Goal: Task Accomplishment & Management: Use online tool/utility

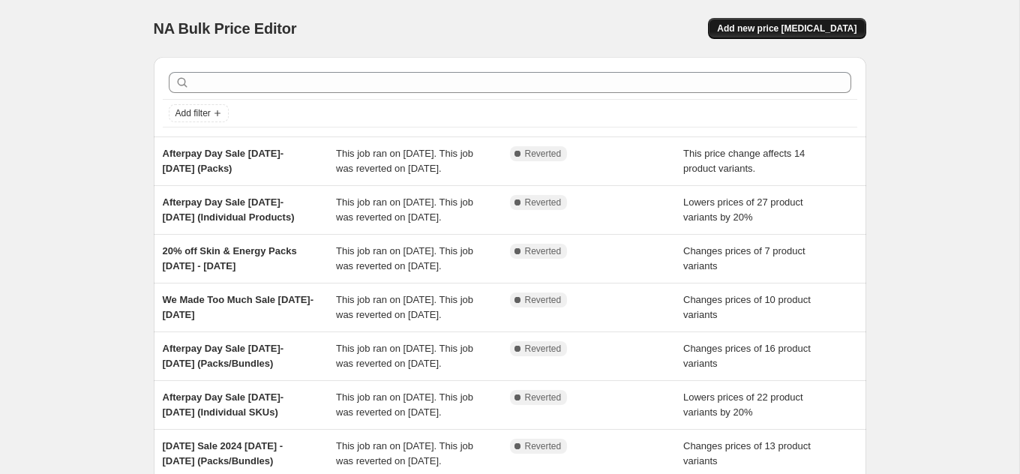
click at [822, 31] on span "Add new price change job" at bounding box center [786, 28] width 139 height 12
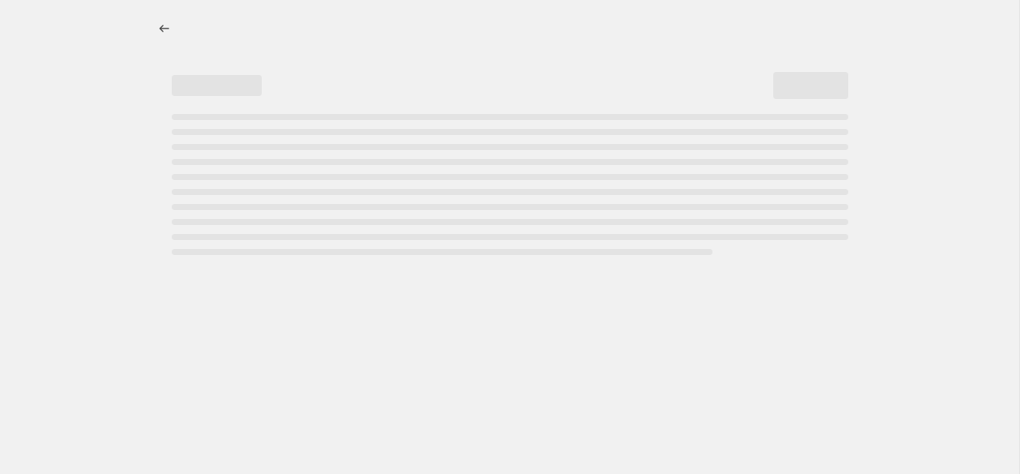
select select "percentage"
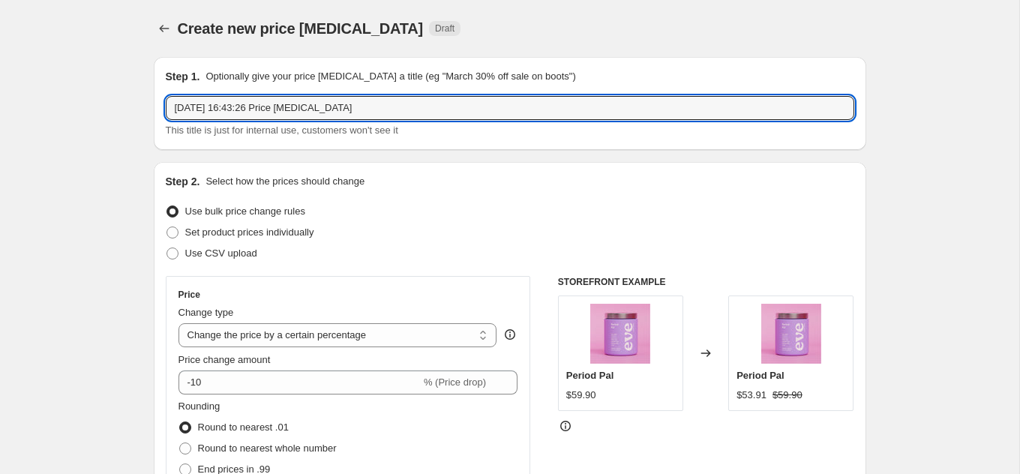
drag, startPoint x: 376, startPoint y: 115, endPoint x: 156, endPoint y: 106, distance: 220.6
click at [156, 106] on div "Step 1. Optionally give your price change job a title (eg "March 30% off sale o…" at bounding box center [510, 103] width 712 height 93
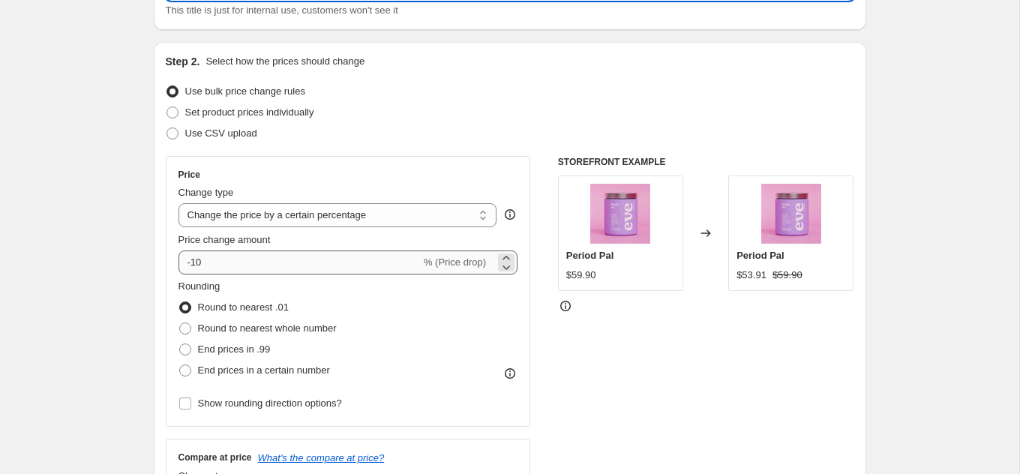
type input "20% off BSB 9th - 12 Oct 2025"
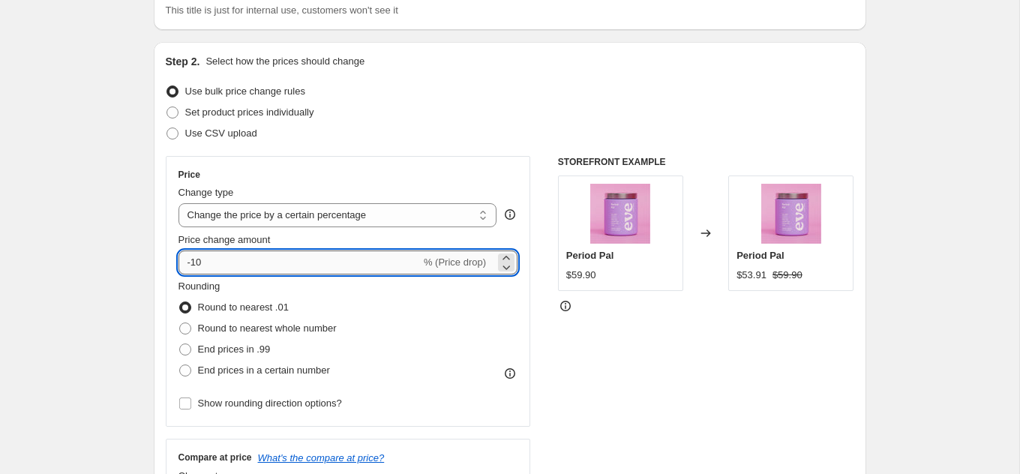
click at [244, 260] on input "-10" at bounding box center [299, 262] width 242 height 24
drag, startPoint x: 244, startPoint y: 260, endPoint x: 181, endPoint y: 260, distance: 62.2
click at [181, 260] on input "-10" at bounding box center [299, 262] width 242 height 24
type input "2"
type input "-20"
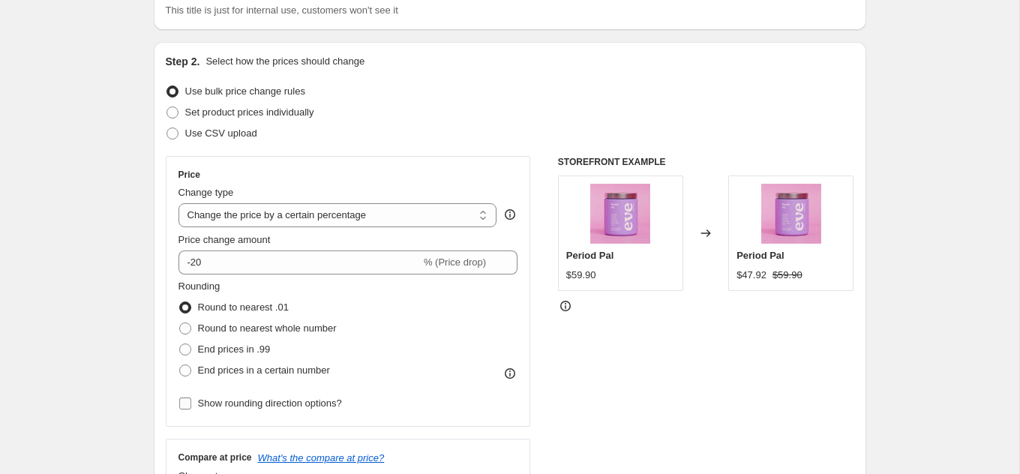
click at [208, 404] on span "Show rounding direction options?" at bounding box center [270, 402] width 144 height 11
click at [191, 404] on input "Show rounding direction options?" at bounding box center [185, 403] width 12 height 12
checkbox input "true"
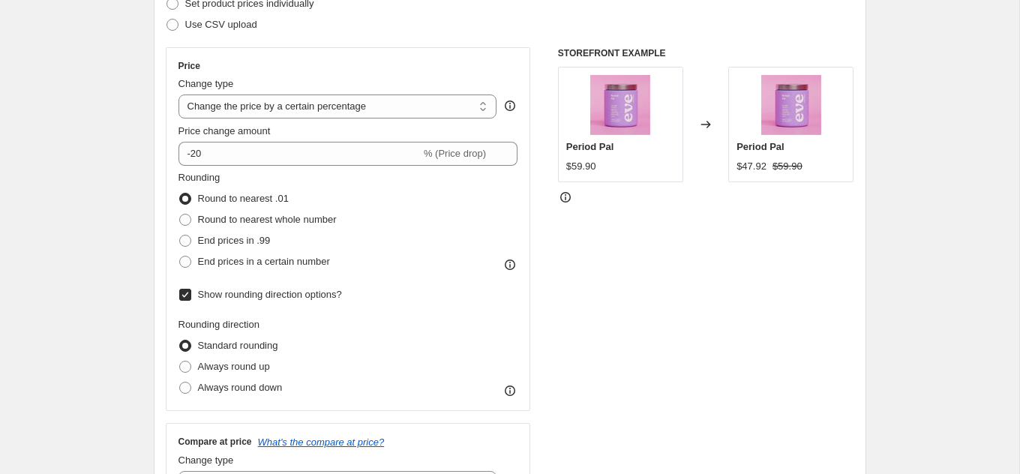
scroll to position [229, 0]
click at [245, 385] on span "Always round down" at bounding box center [240, 386] width 85 height 11
click at [180, 382] on input "Always round down" at bounding box center [179, 381] width 1 height 1
radio input "true"
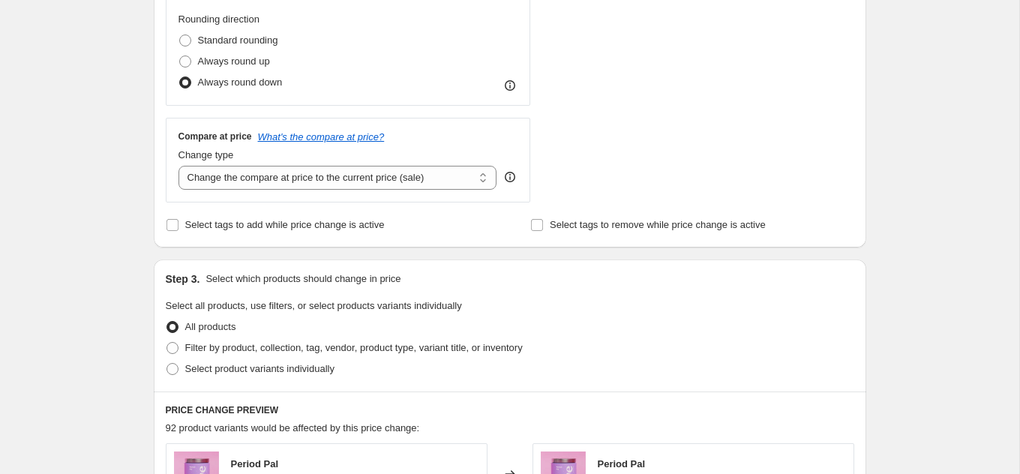
scroll to position [535, 0]
click at [247, 363] on span "Select product variants individually" at bounding box center [259, 367] width 149 height 11
click at [167, 363] on input "Select product variants individually" at bounding box center [166, 362] width 1 height 1
radio input "true"
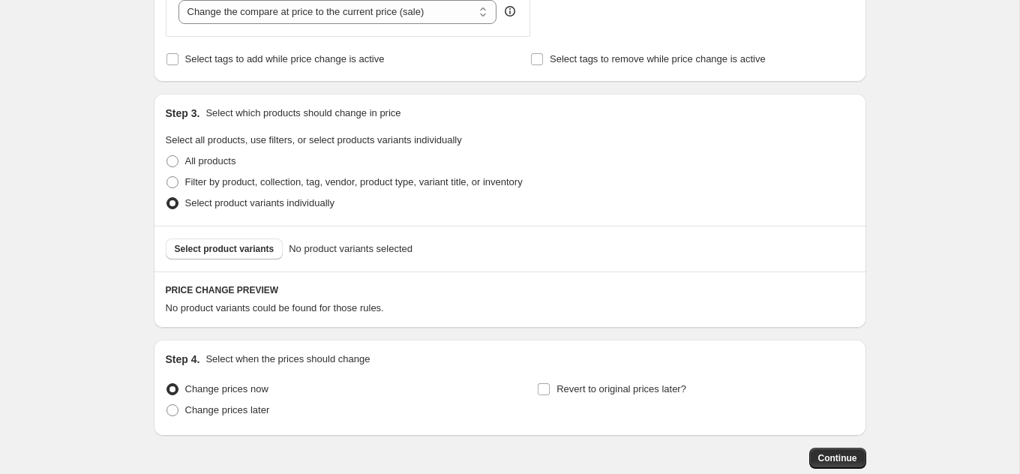
scroll to position [705, 0]
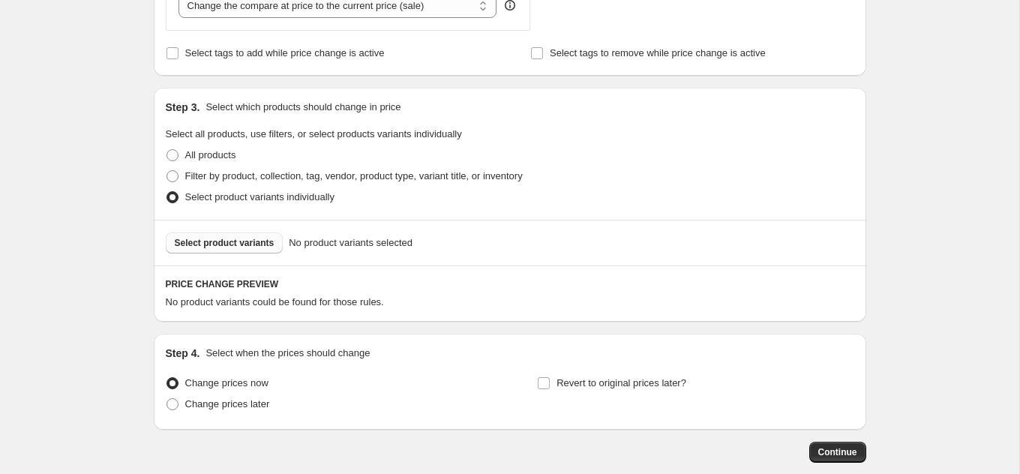
click at [220, 238] on span "Select product variants" at bounding box center [225, 243] width 100 height 12
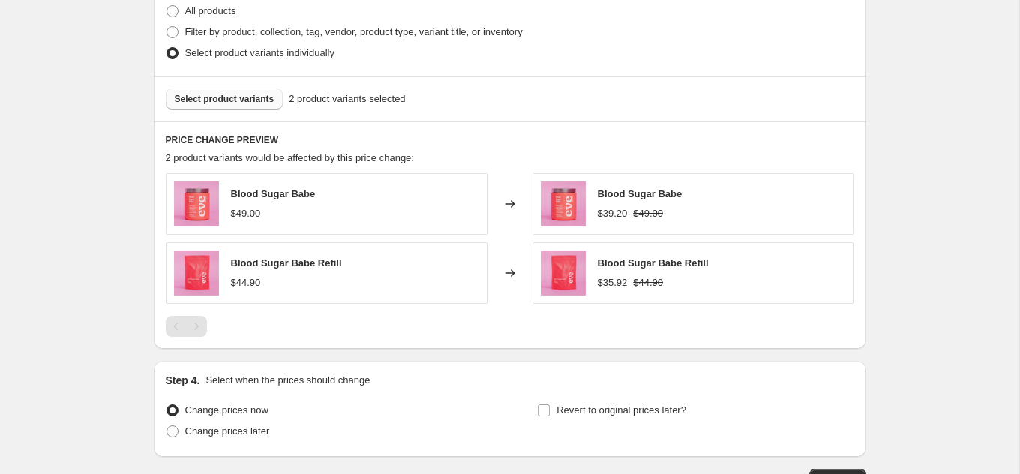
scroll to position [952, 0]
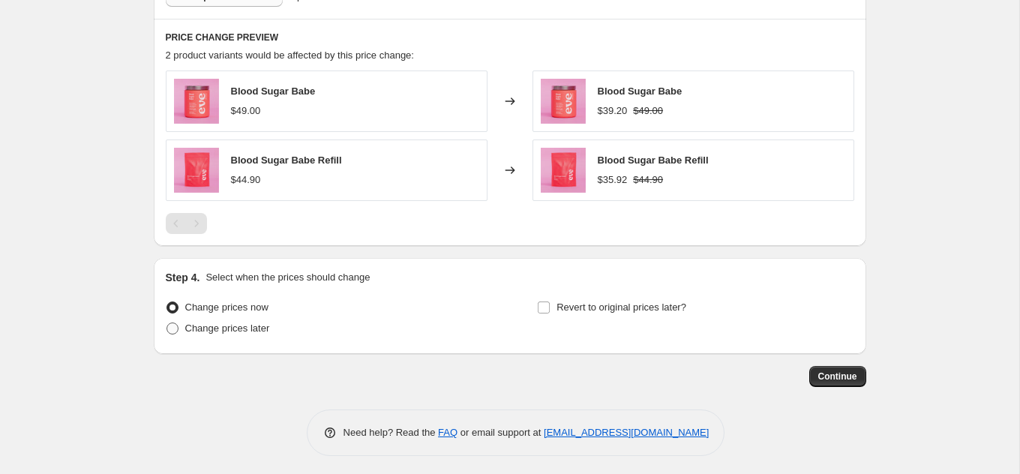
click at [262, 324] on span "Change prices later" at bounding box center [227, 327] width 85 height 11
click at [167, 323] on input "Change prices later" at bounding box center [166, 322] width 1 height 1
radio input "true"
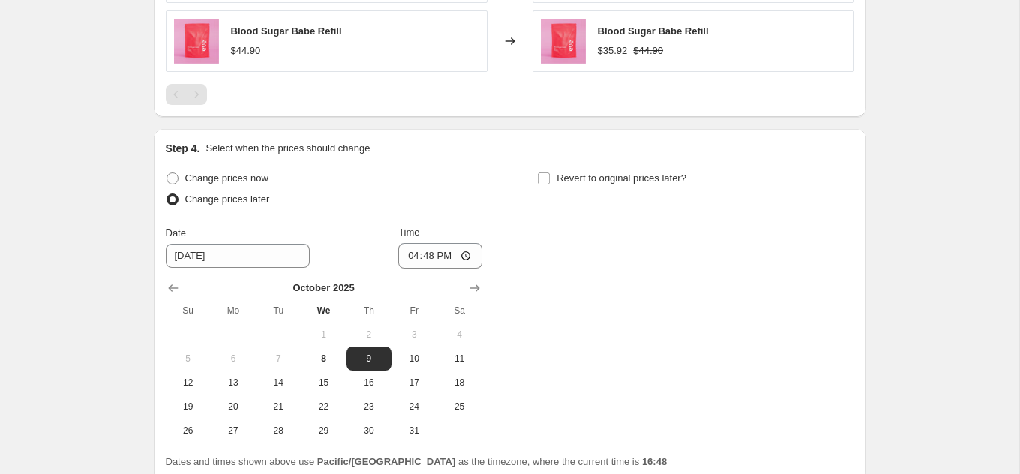
scroll to position [1103, 0]
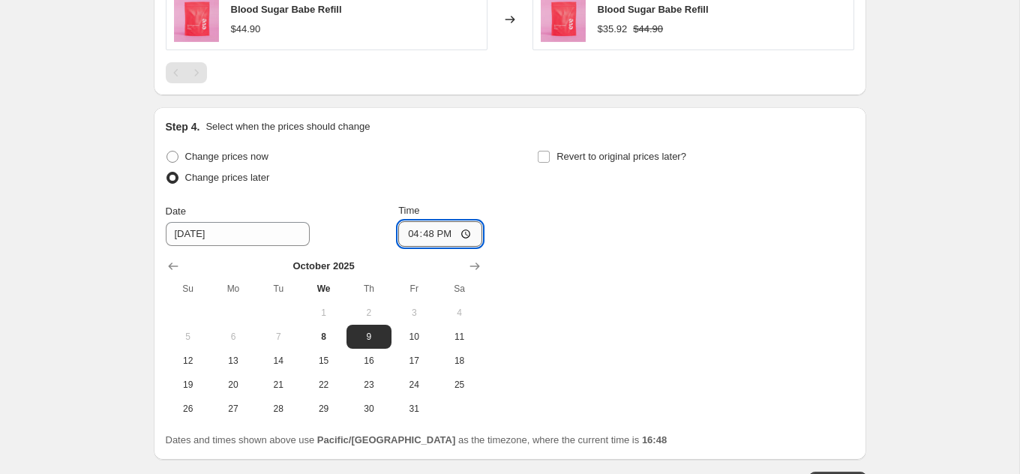
click at [469, 234] on input "16:48" at bounding box center [440, 233] width 84 height 25
type input "00:00"
click at [475, 203] on div "Time" at bounding box center [440, 210] width 84 height 15
click at [541, 151] on input "Revert to original prices later?" at bounding box center [544, 157] width 12 height 12
checkbox input "true"
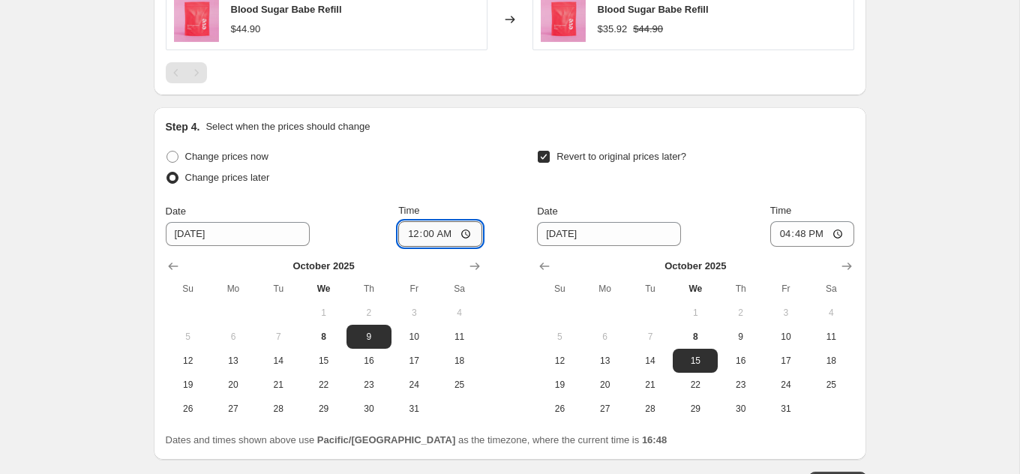
click at [453, 229] on input "00:00" at bounding box center [440, 233] width 84 height 25
click at [459, 228] on input "00:00" at bounding box center [440, 233] width 84 height 25
type input "01:00"
click at [494, 166] on div "Change prices now Change prices later Date 10/9/2025 Time 01:00 October 2025 Su…" at bounding box center [510, 283] width 688 height 274
click at [578, 355] on button "12" at bounding box center [559, 361] width 45 height 24
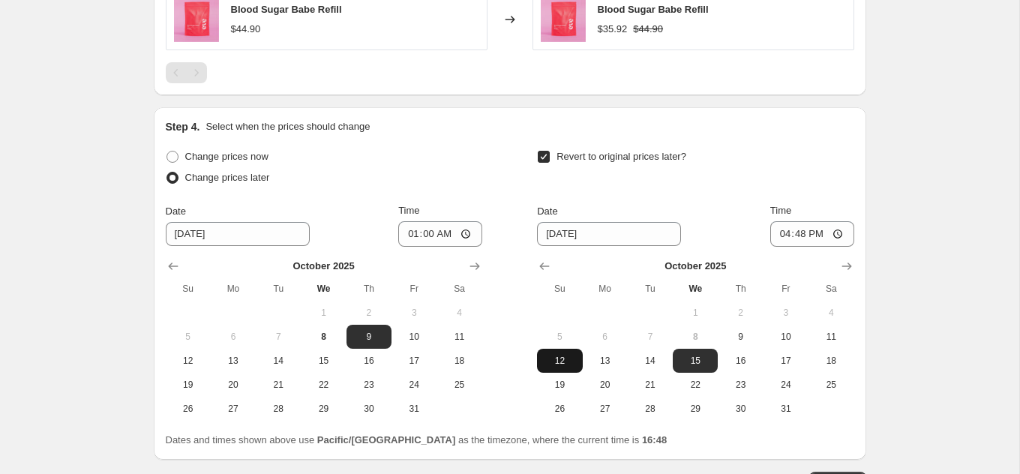
type input "10/12/2025"
click at [835, 232] on input "16:48" at bounding box center [812, 233] width 84 height 25
type input "23:59"
click at [851, 152] on div "Revert to original prices later?" at bounding box center [695, 168] width 316 height 45
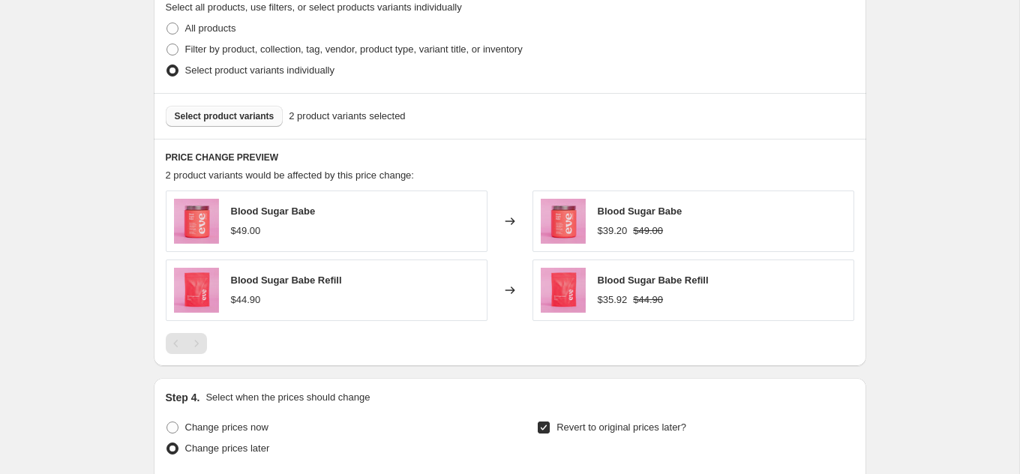
scroll to position [887, 0]
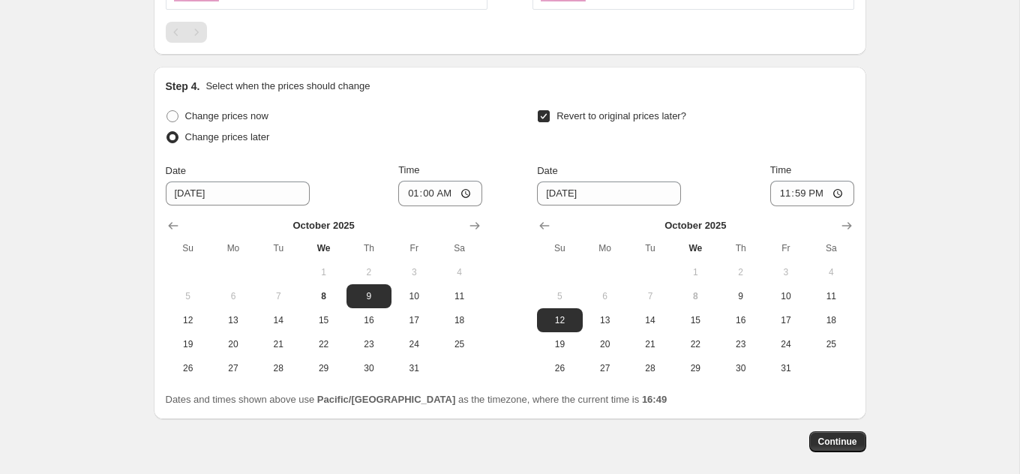
scroll to position [1146, 0]
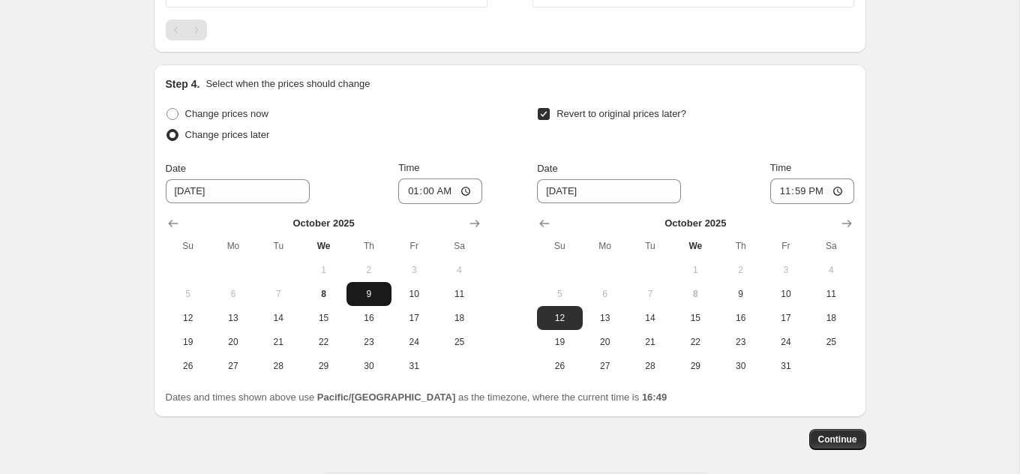
click at [379, 288] on span "9" at bounding box center [368, 294] width 33 height 12
click at [515, 218] on div "Change prices now Change prices later Date 10/9/2025 Time 01:00 October 2025 Su…" at bounding box center [510, 240] width 688 height 274
click at [566, 312] on span "12" at bounding box center [559, 318] width 33 height 12
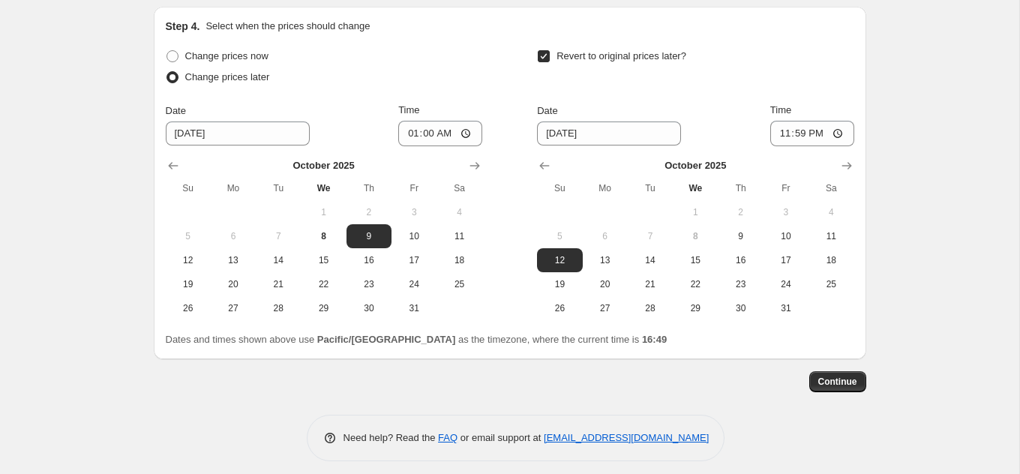
scroll to position [1209, 0]
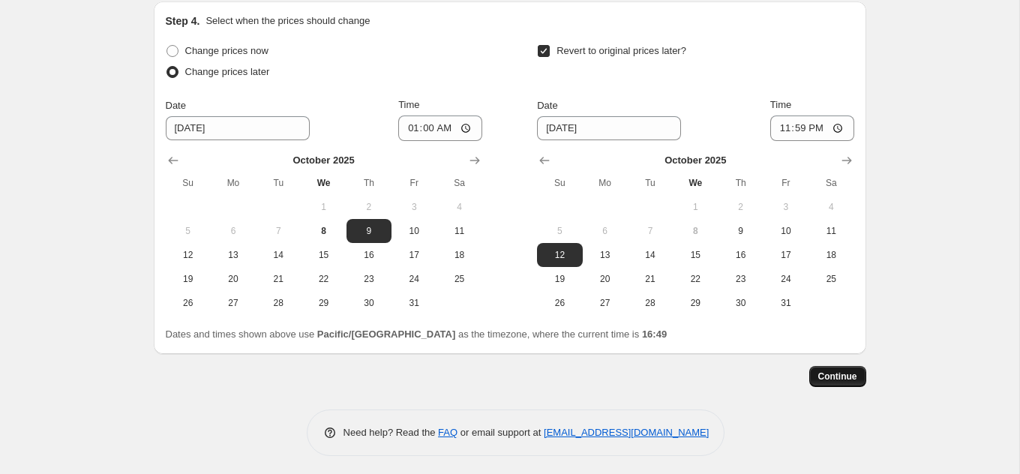
click at [839, 375] on span "Continue" at bounding box center [837, 376] width 39 height 12
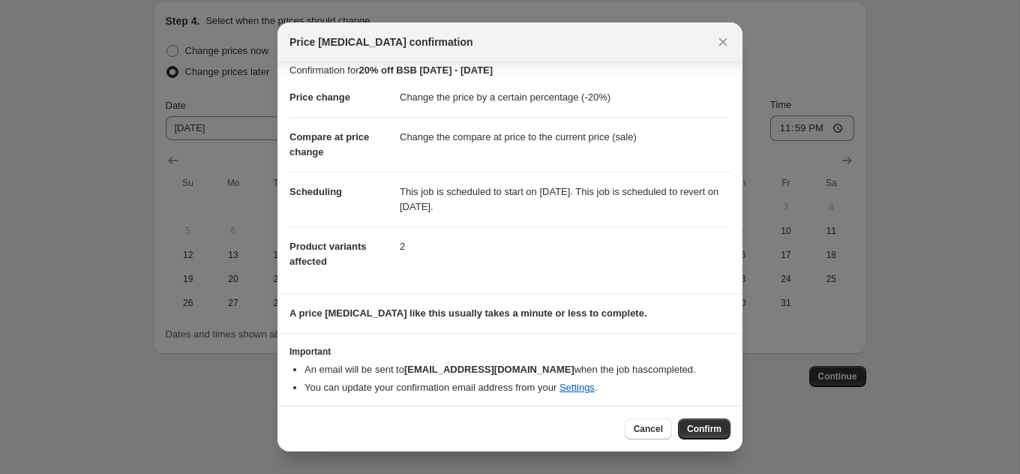
scroll to position [13, 0]
click at [696, 430] on span "Confirm" at bounding box center [704, 429] width 34 height 12
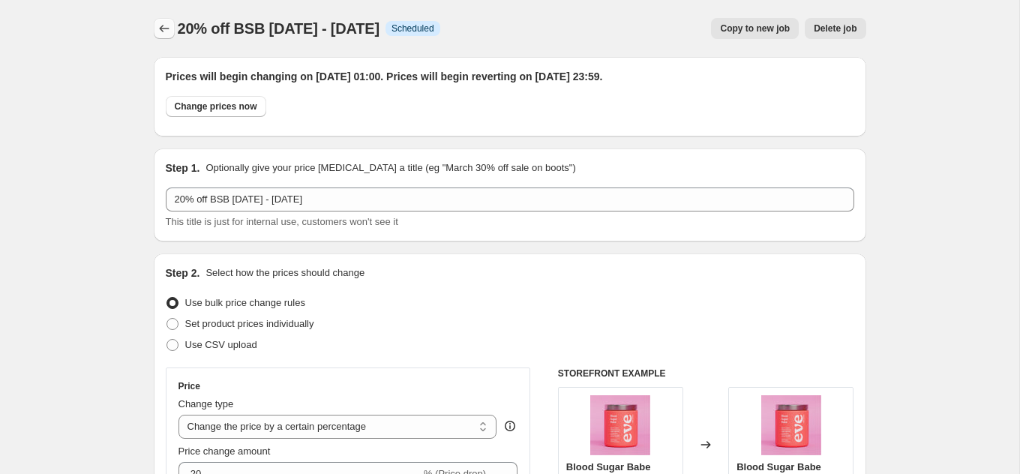
click at [160, 26] on icon "Price change jobs" at bounding box center [164, 28] width 15 height 15
